Goal: Find specific page/section: Find specific page/section

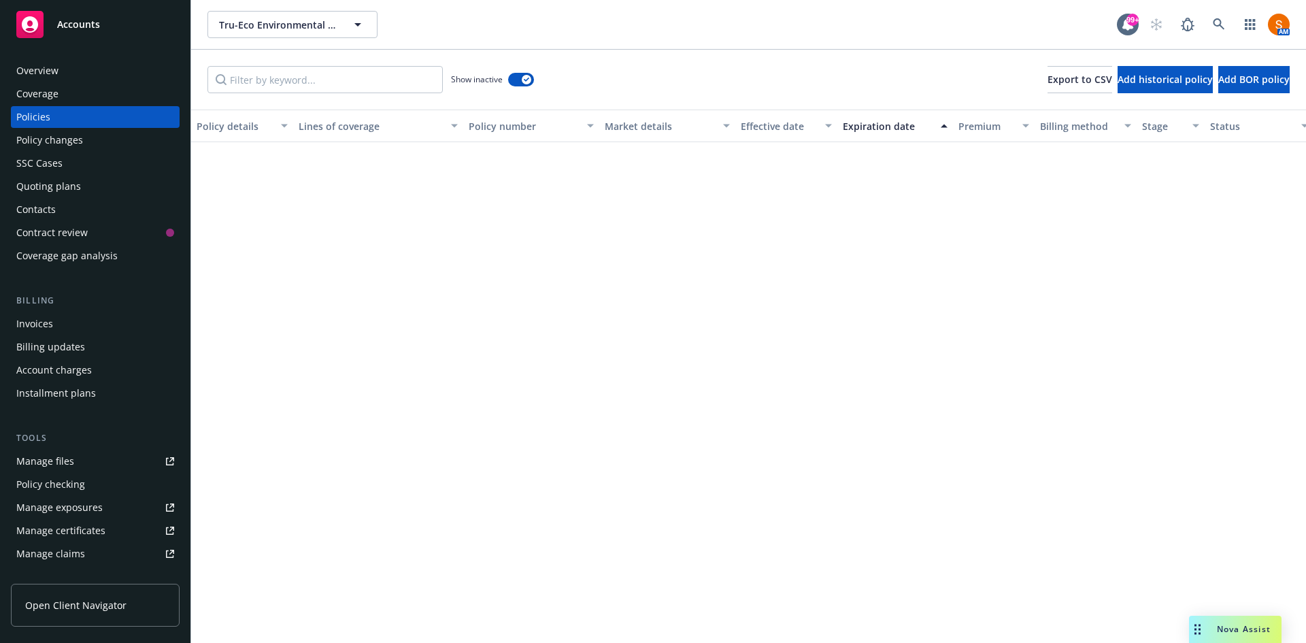
scroll to position [1139, 0]
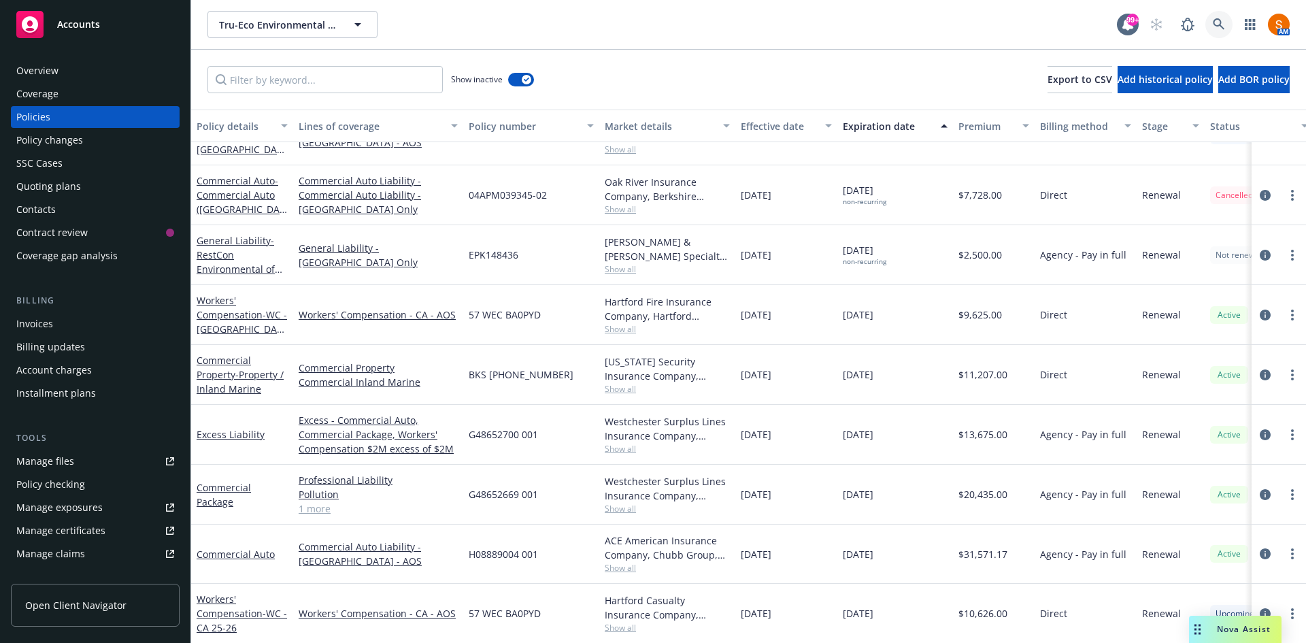
click at [1213, 28] on icon at bounding box center [1219, 24] width 12 height 12
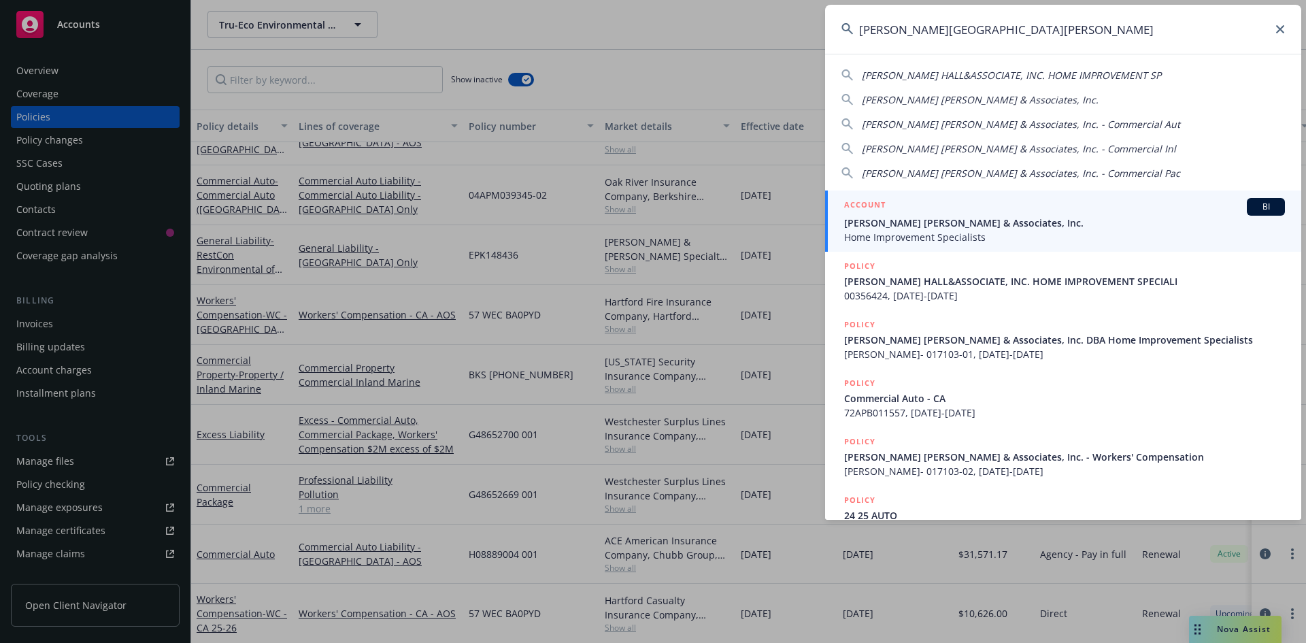
type input "[PERSON_NAME][GEOGRAPHIC_DATA][PERSON_NAME]"
click at [911, 222] on span "[PERSON_NAME] [PERSON_NAME] & Associates, Inc." at bounding box center [1064, 223] width 441 height 14
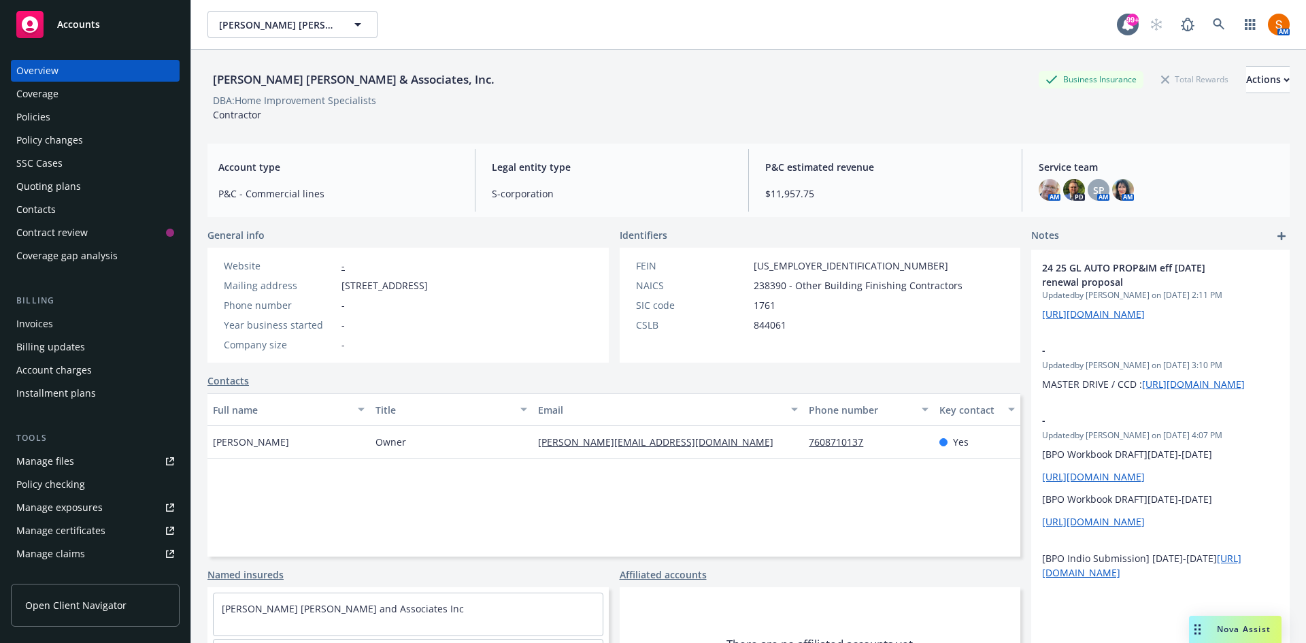
click at [65, 114] on div "Policies" at bounding box center [95, 117] width 158 height 22
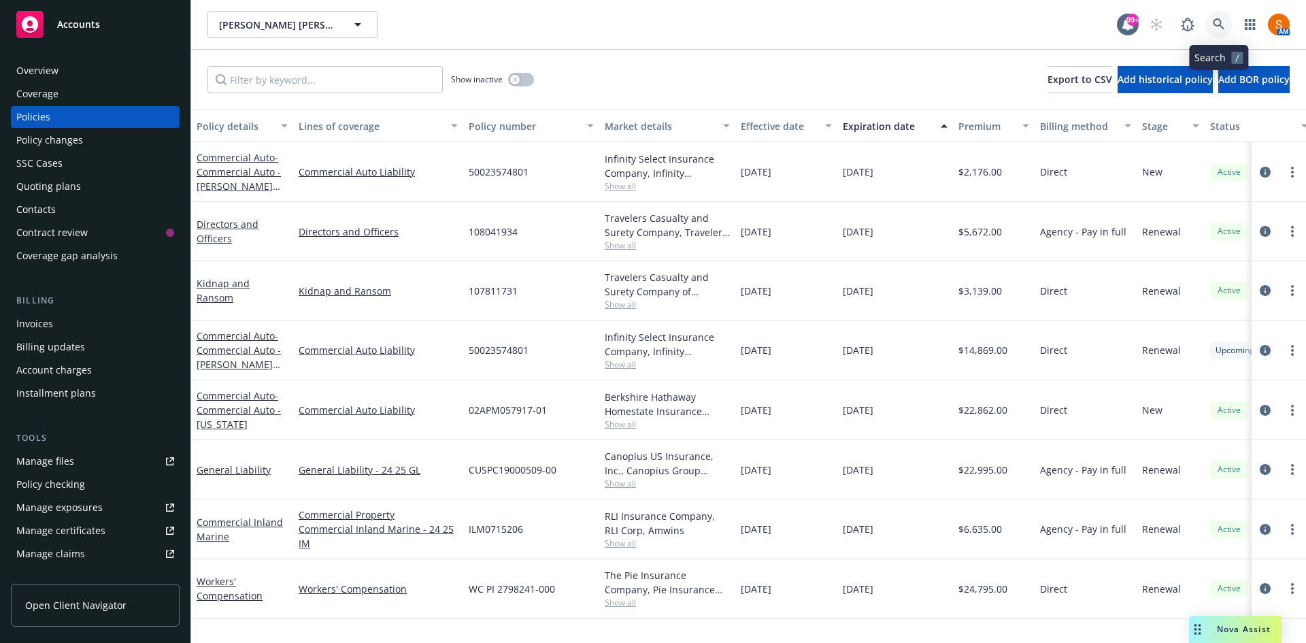
click at [1219, 34] on link at bounding box center [1218, 24] width 27 height 27
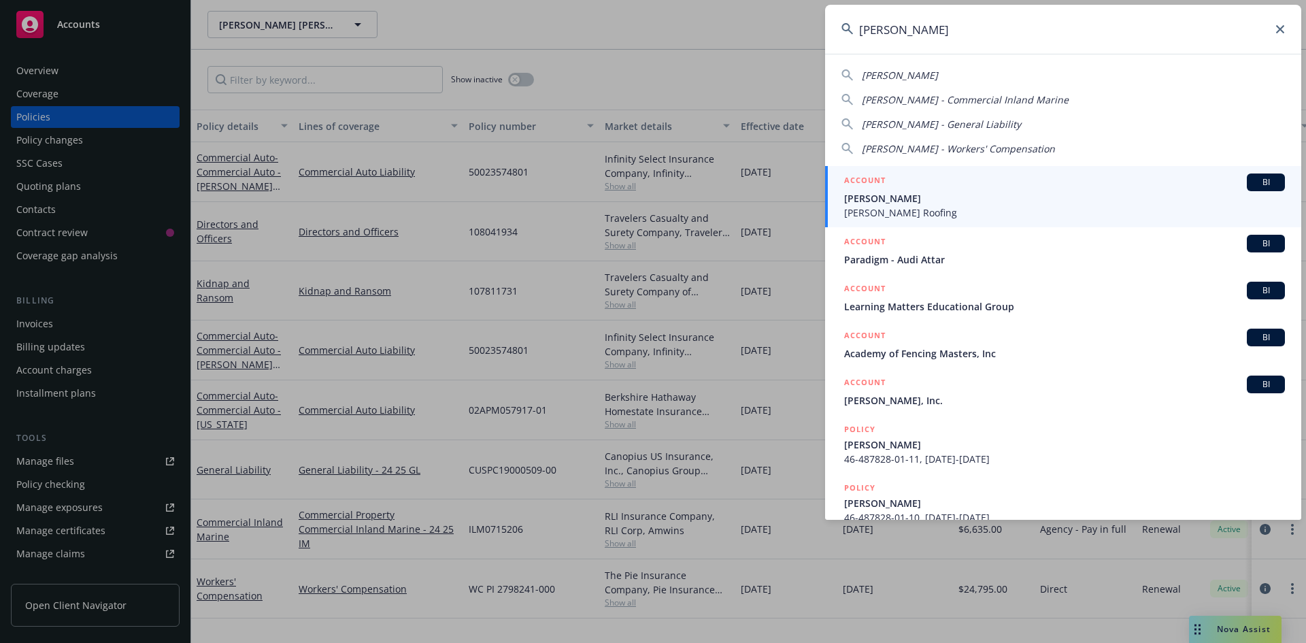
type input "[PERSON_NAME]"
click at [999, 196] on span "[PERSON_NAME]" at bounding box center [1064, 198] width 441 height 14
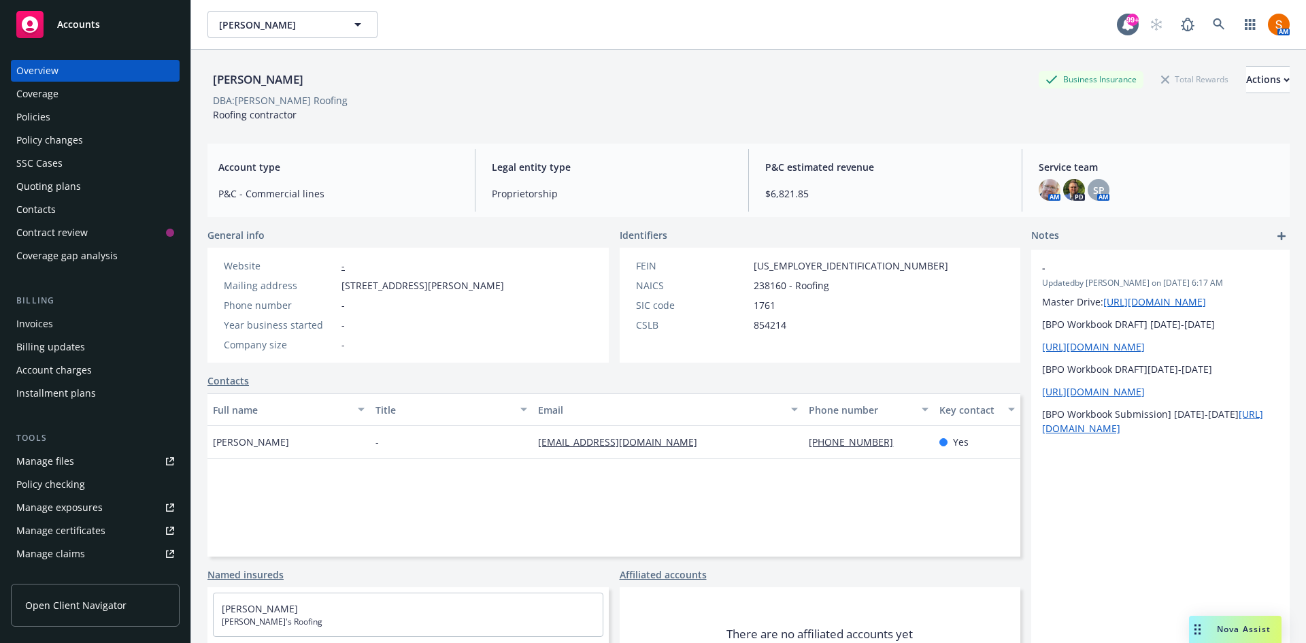
click at [53, 331] on div "Invoices" at bounding box center [95, 324] width 158 height 22
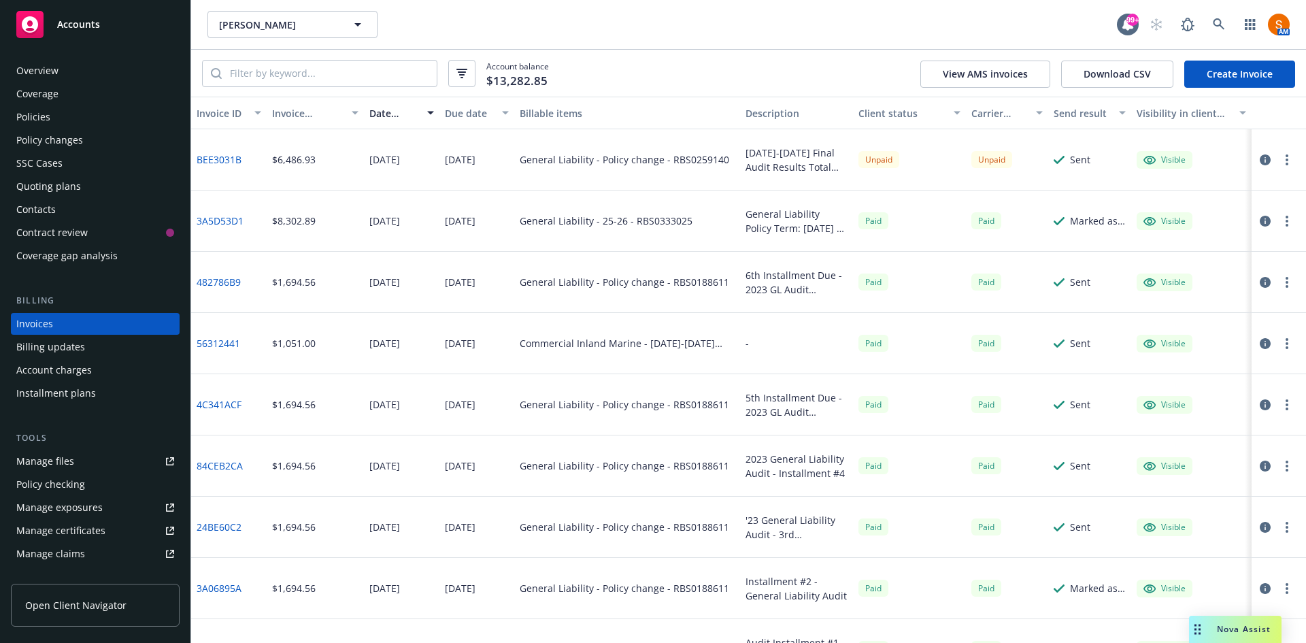
click at [233, 163] on link "BEE3031B" at bounding box center [219, 159] width 45 height 14
click at [48, 108] on div "Policies" at bounding box center [33, 117] width 34 height 22
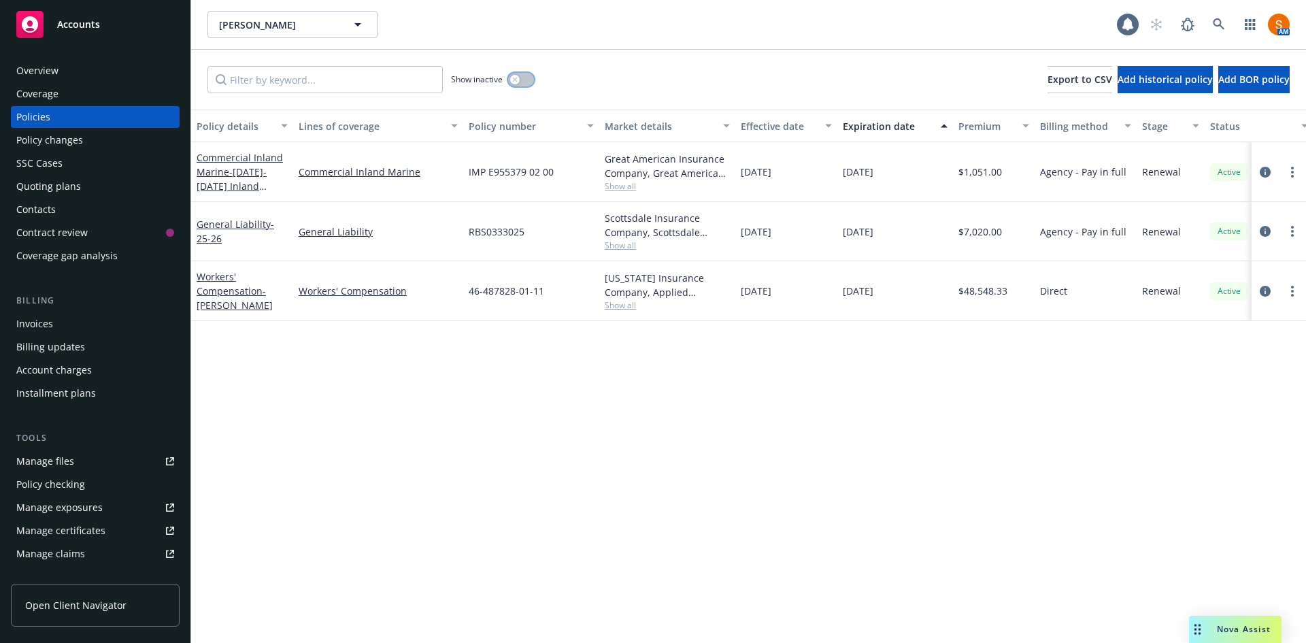
click at [523, 78] on button "button" at bounding box center [521, 80] width 26 height 14
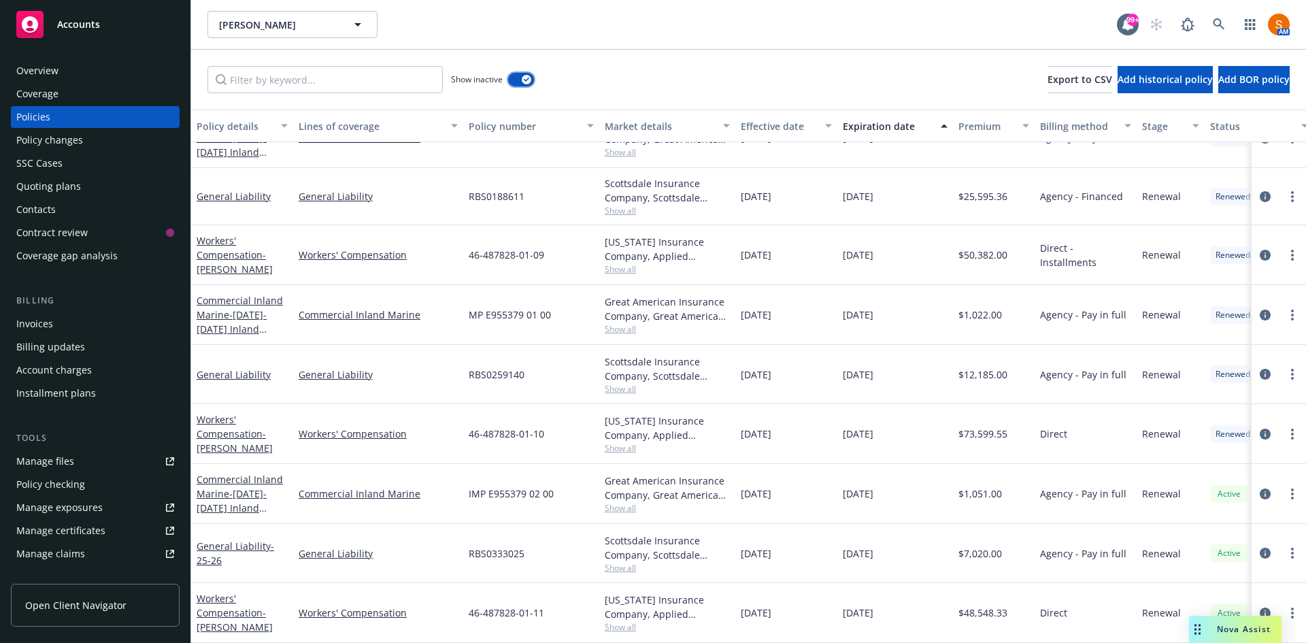
scroll to position [646, 0]
click at [622, 383] on span "Show all" at bounding box center [667, 389] width 125 height 12
click at [38, 330] on div "Invoices" at bounding box center [34, 324] width 37 height 22
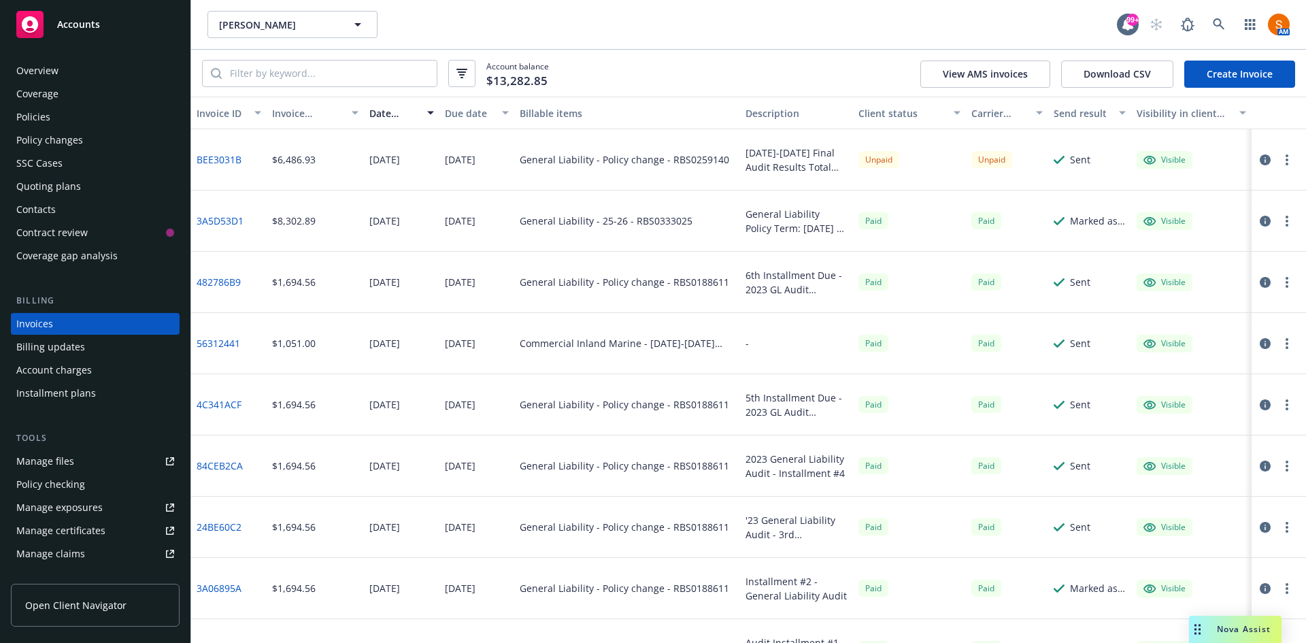
click at [1286, 156] on icon "button" at bounding box center [1287, 159] width 3 height 11
click at [1175, 347] on link "Copy logging email" at bounding box center [1197, 350] width 173 height 27
click at [1279, 165] on button "button" at bounding box center [1287, 160] width 16 height 16
click at [1190, 351] on link "Copy logging email" at bounding box center [1197, 350] width 173 height 27
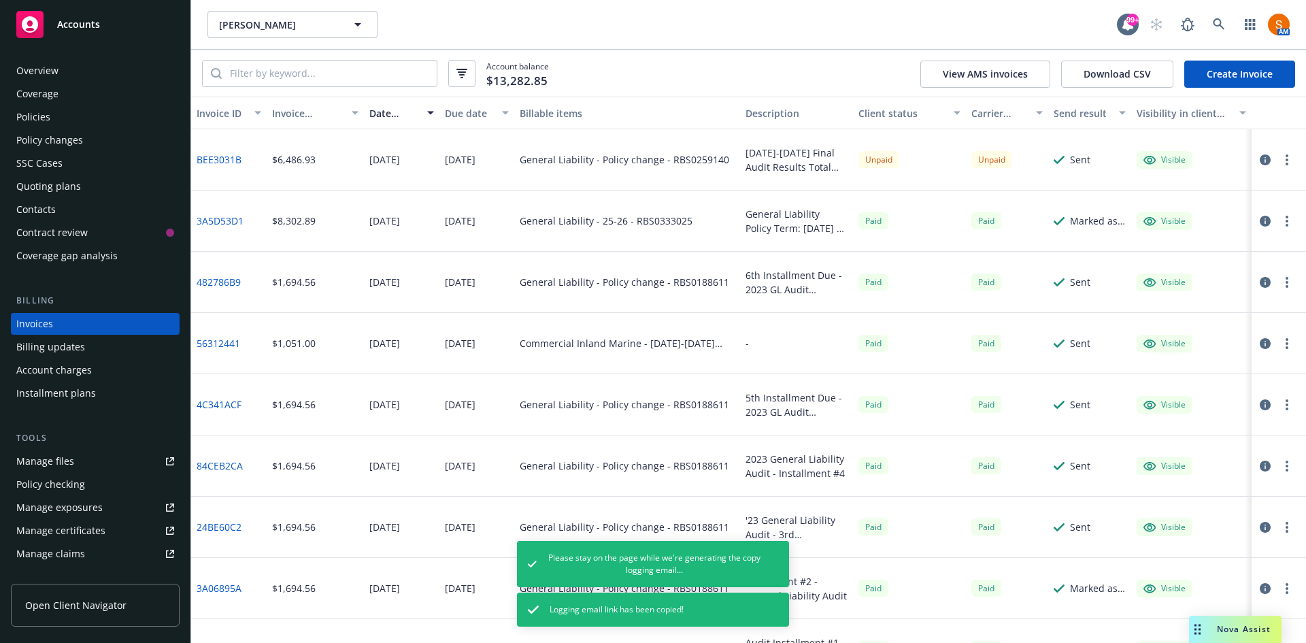
click at [1279, 167] on button "button" at bounding box center [1287, 160] width 16 height 16
click at [1202, 248] on link "Copy invoice URL" at bounding box center [1197, 242] width 173 height 27
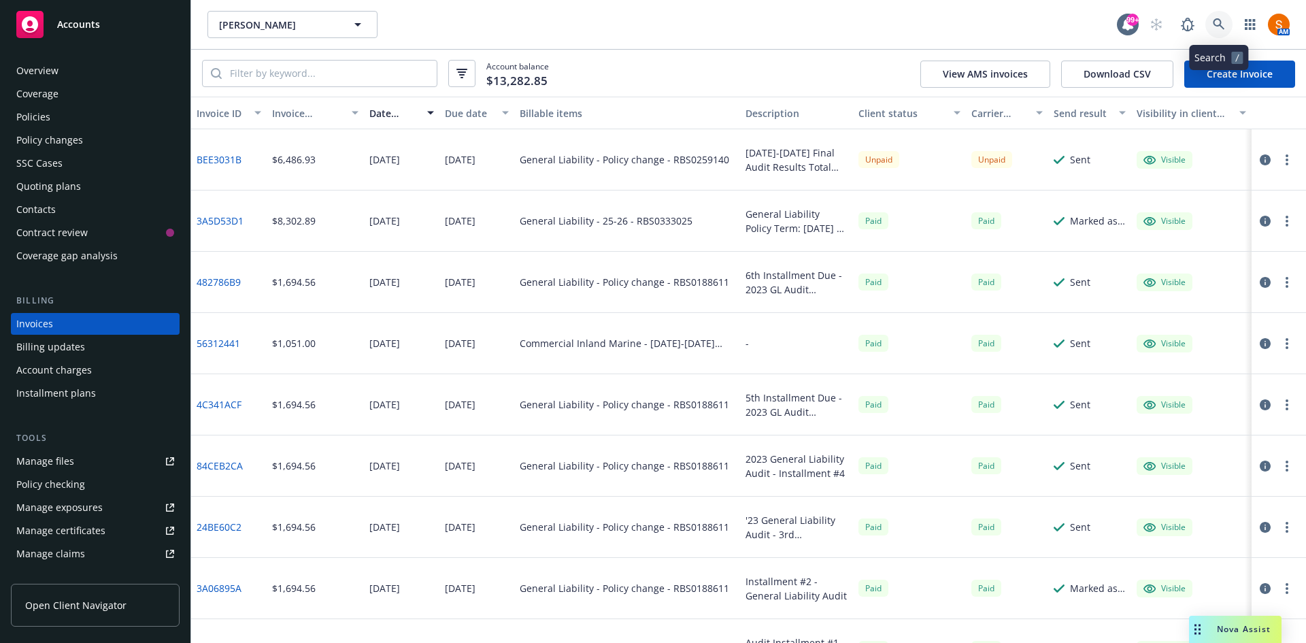
click at [1225, 28] on icon at bounding box center [1219, 24] width 12 height 12
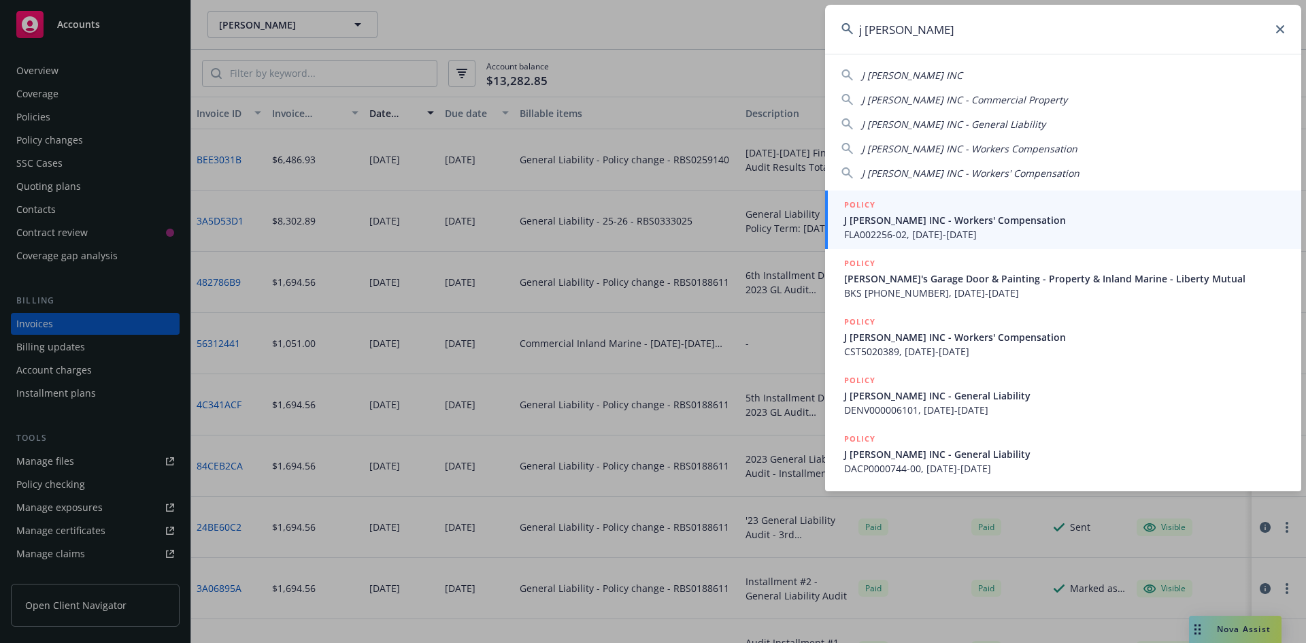
click at [905, 80] on span "J [PERSON_NAME] INC" at bounding box center [912, 75] width 101 height 13
type input "J [PERSON_NAME] INC"
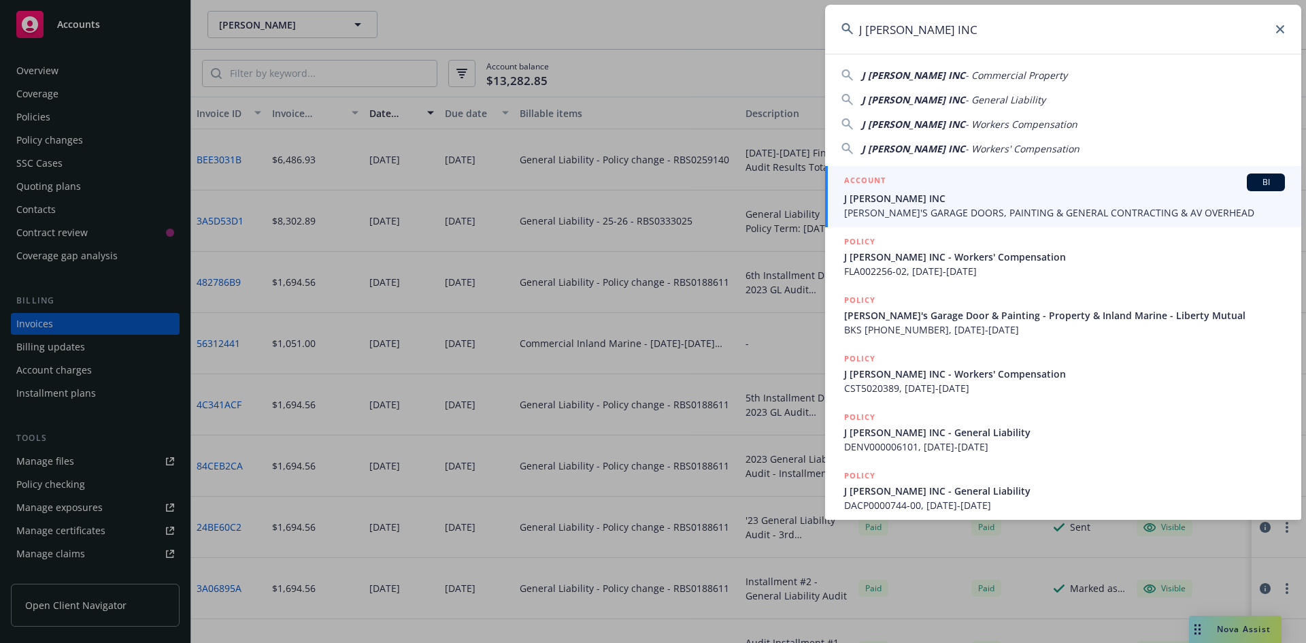
click at [910, 189] on div "ACCOUNT BI" at bounding box center [1064, 182] width 441 height 18
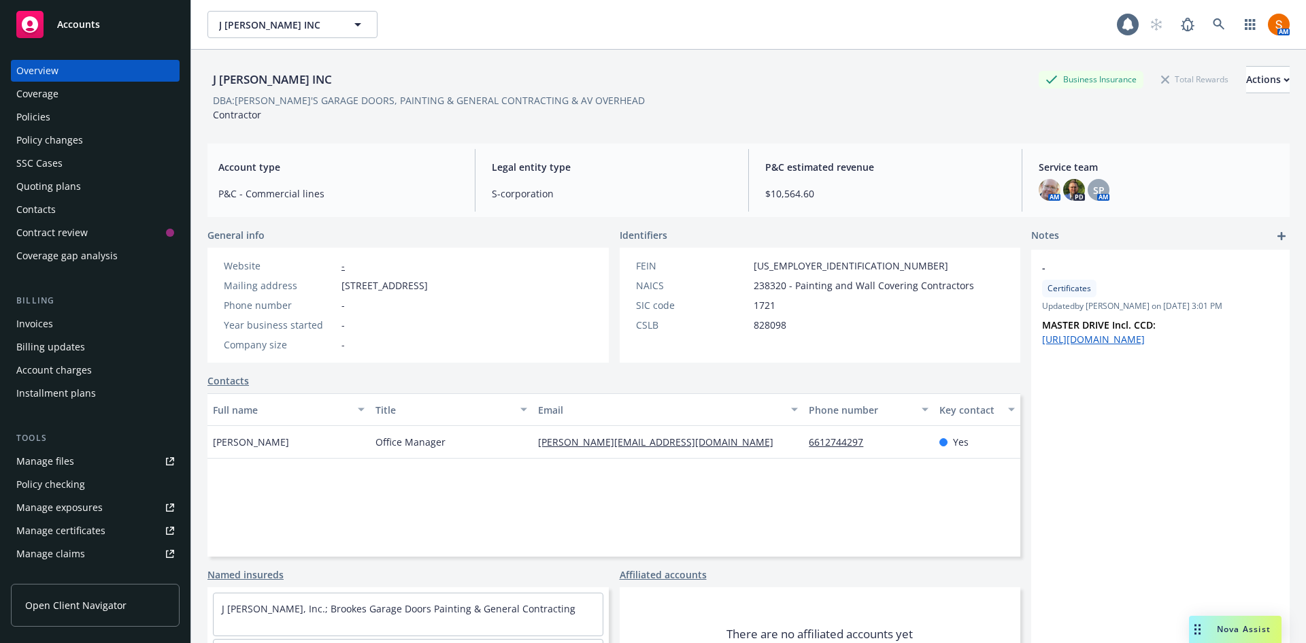
click at [67, 119] on div "Policies" at bounding box center [95, 117] width 158 height 22
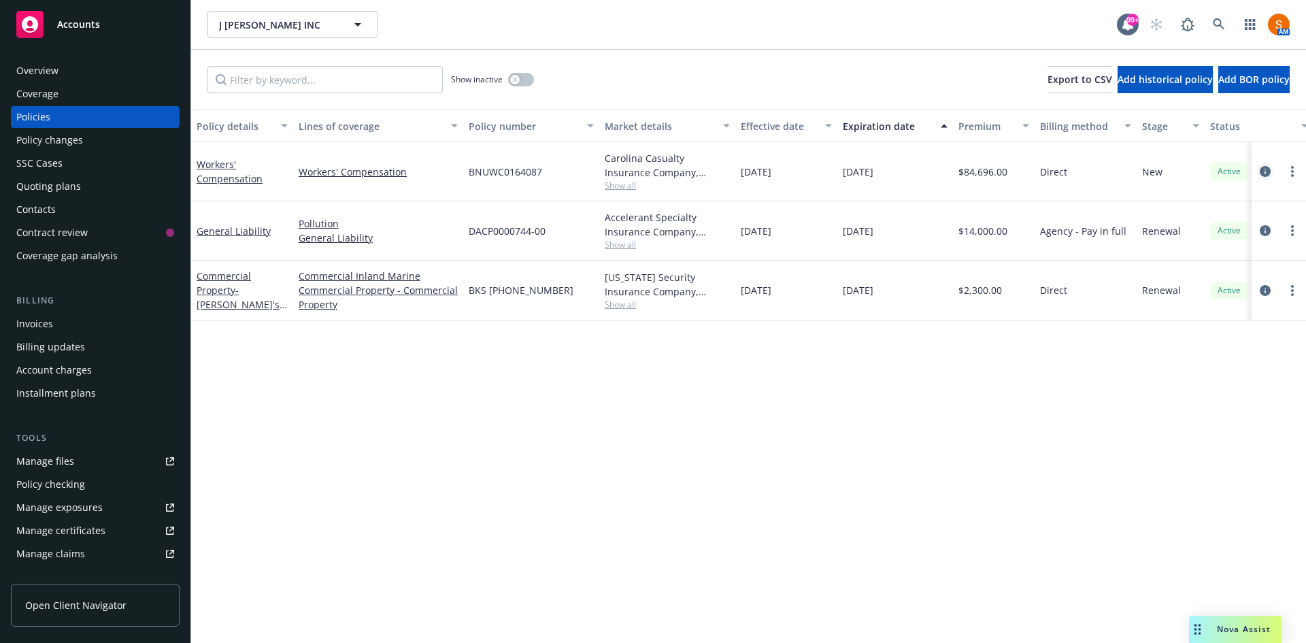
click at [1267, 175] on icon "circleInformation" at bounding box center [1265, 171] width 11 height 11
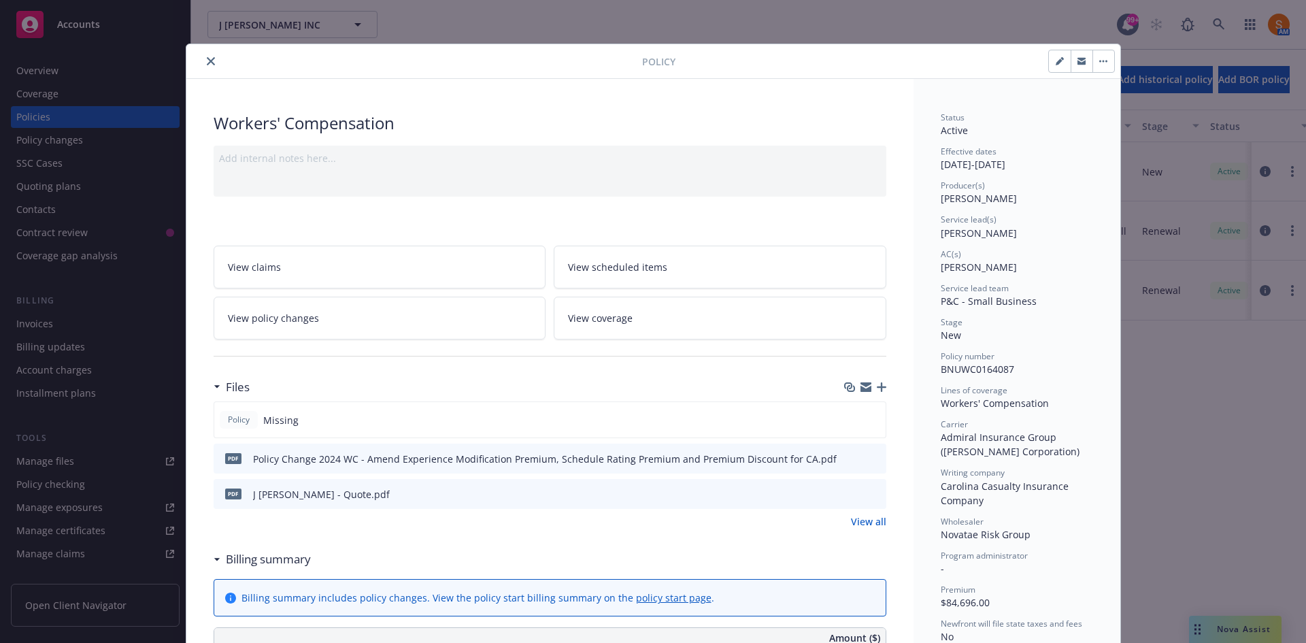
click at [990, 371] on span "BNUWC0164087" at bounding box center [977, 369] width 73 height 13
copy span "BNUWC0164087"
click at [208, 59] on icon "close" at bounding box center [211, 61] width 8 height 8
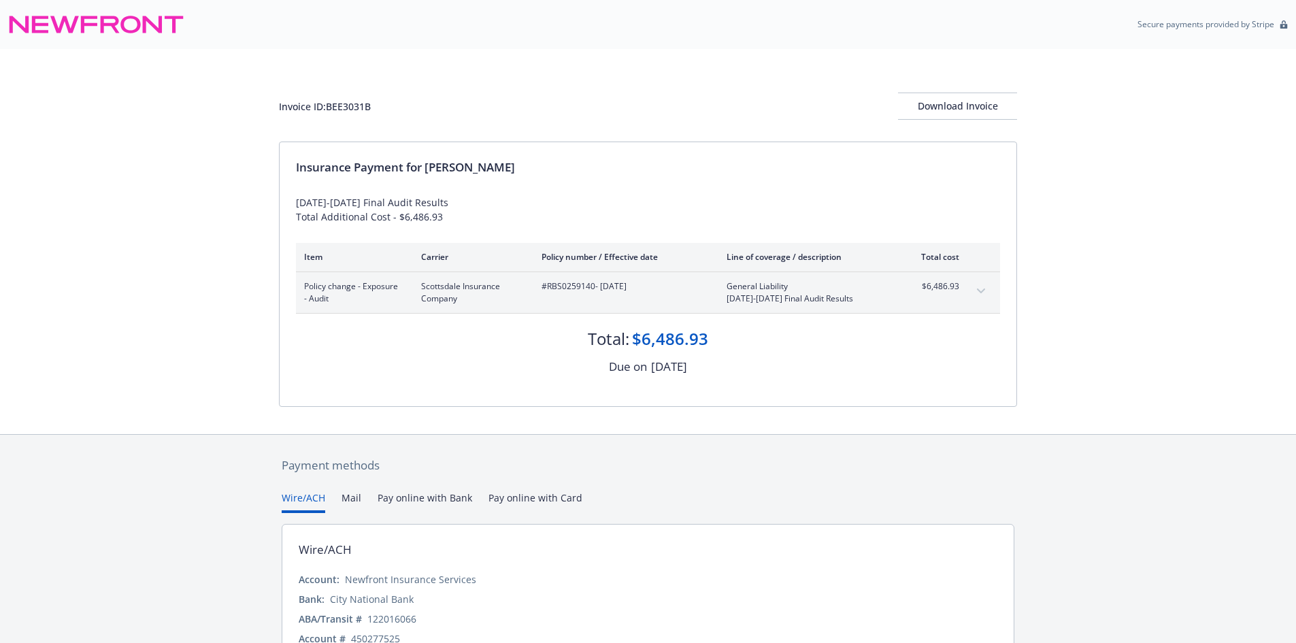
click at [984, 293] on icon "expand content" at bounding box center [981, 290] width 8 height 5
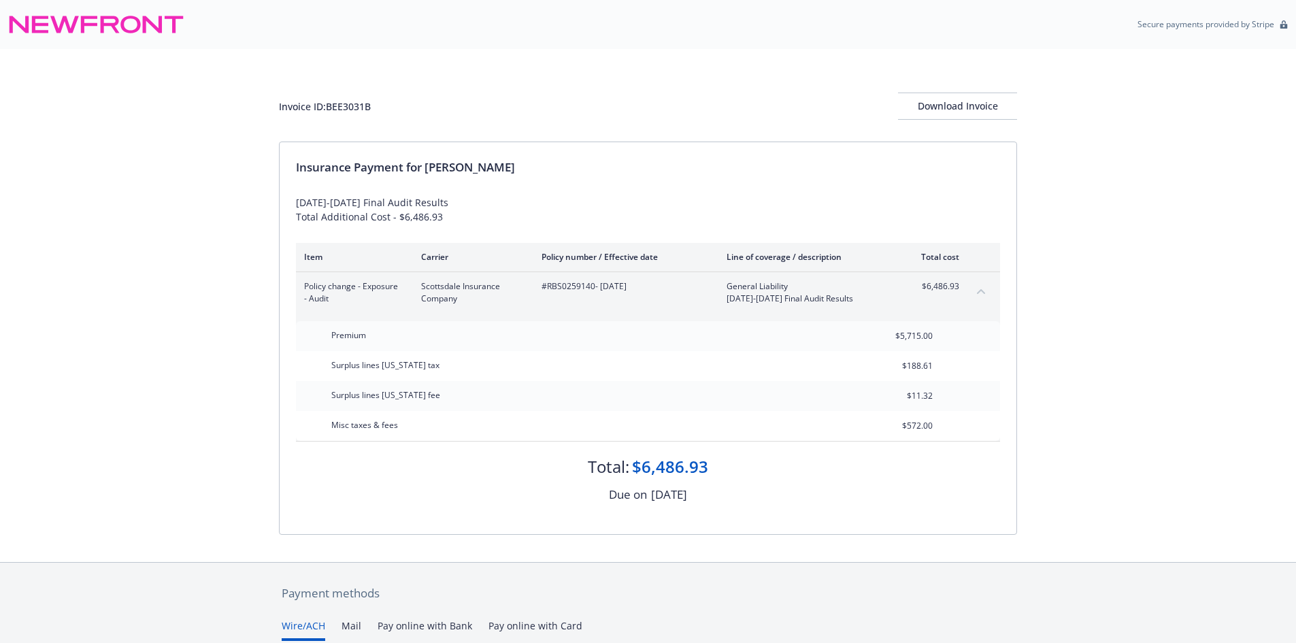
click at [932, 286] on span "$6,486.93" at bounding box center [933, 286] width 51 height 12
copy div "$6,486.93"
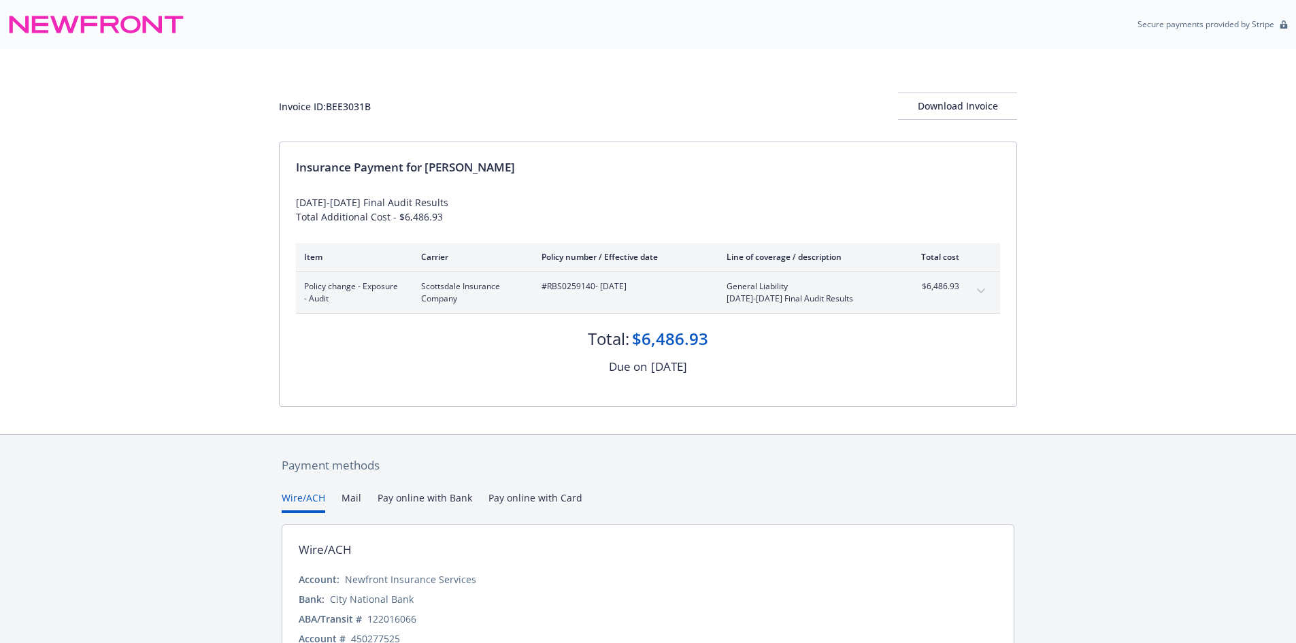
click at [616, 174] on div "Insurance Payment for Matt Palade" at bounding box center [648, 168] width 704 height 18
